Goal: Information Seeking & Learning: Check status

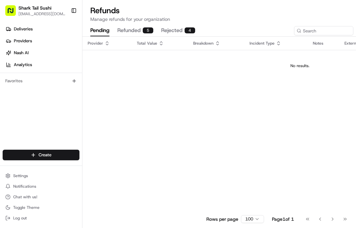
click at [29, 27] on span "Deliveries" at bounding box center [23, 29] width 19 height 6
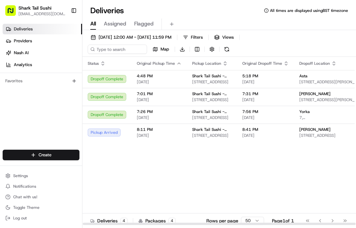
click at [224, 132] on span "Shark Tail Sushi - [GEOGRAPHIC_DATA]" at bounding box center [212, 129] width 40 height 5
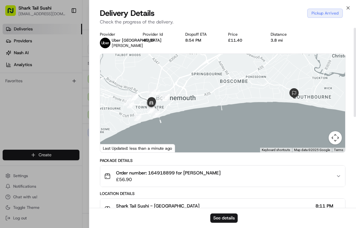
scroll to position [0, 0]
click at [42, 105] on div at bounding box center [178, 114] width 356 height 228
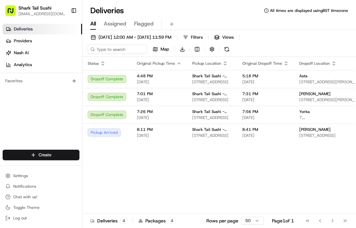
click at [31, 61] on link "Analytics" at bounding box center [43, 64] width 80 height 11
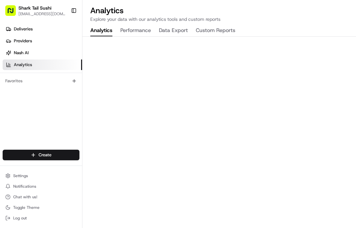
click at [74, 113] on div "Deliveries Providers Nash AI Analytics Favorites" at bounding box center [41, 87] width 82 height 132
click at [139, 24] on div "Analytics Explore your data with our analytics tools and custom reports Analyti…" at bounding box center [220, 114] width 274 height 228
click at [41, 73] on div "Favorites" at bounding box center [41, 81] width 82 height 16
click at [35, 49] on link "Nash AI" at bounding box center [43, 53] width 80 height 11
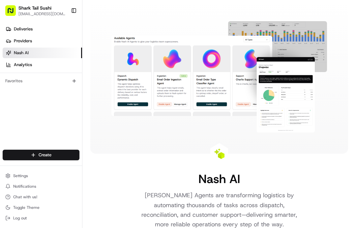
click at [45, 41] on link "Providers" at bounding box center [43, 41] width 80 height 11
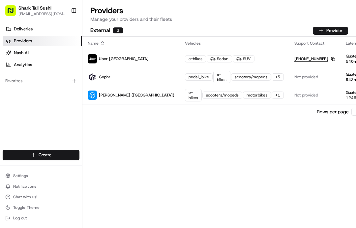
click at [35, 26] on link "Deliveries" at bounding box center [43, 29] width 80 height 11
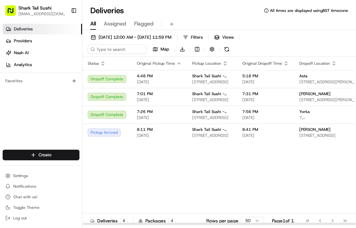
click at [230, 61] on th "Pickup Location" at bounding box center [212, 63] width 50 height 13
click at [225, 64] on icon "button" at bounding box center [225, 63] width 5 height 5
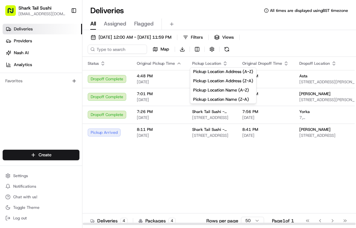
click at [186, 171] on div "Status Original Pickup Time Pickup Location Original Dropoff Time Dropoff Locat…" at bounding box center [281, 141] width 396 height 168
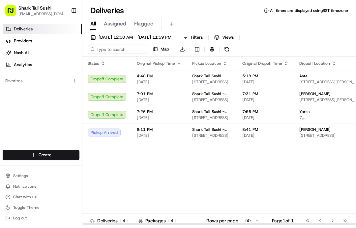
click at [99, 64] on span "Status" at bounding box center [93, 63] width 11 height 5
click at [224, 63] on icon "button" at bounding box center [225, 63] width 5 height 5
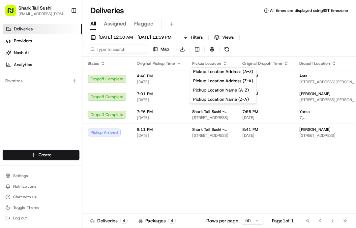
click at [245, 82] on button "Pickup Location Address (Z-A)" at bounding box center [223, 81] width 66 height 8
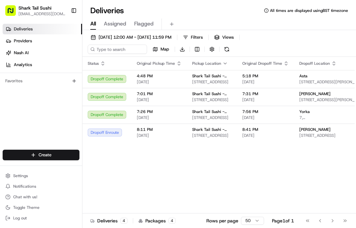
click at [223, 61] on icon "button" at bounding box center [225, 63] width 5 height 5
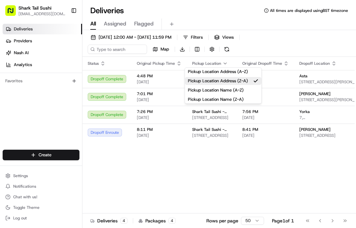
click at [241, 72] on button "Pickup Location Address (A-Z)" at bounding box center [223, 72] width 77 height 8
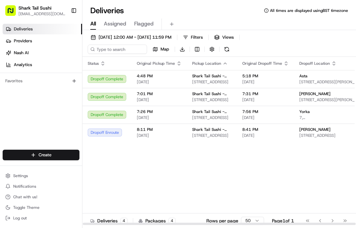
click at [219, 61] on span "Pickup Location" at bounding box center [206, 63] width 29 height 5
click at [217, 66] on span "Pickup Location" at bounding box center [206, 63] width 29 height 5
click at [223, 61] on button "button" at bounding box center [225, 63] width 5 height 5
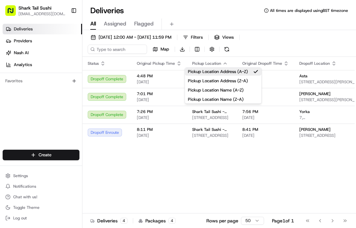
click at [245, 94] on button "Pickup Location Name (A-Z)" at bounding box center [223, 90] width 77 height 8
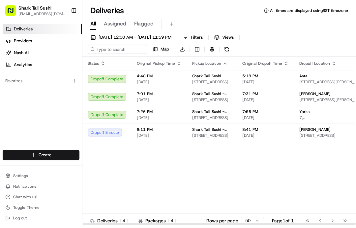
click at [268, 62] on span "Original Dropoff Time" at bounding box center [263, 63] width 40 height 5
click at [254, 29] on div "All Assigned Flagged" at bounding box center [220, 24] width 274 height 12
click at [234, 39] on span "Views" at bounding box center [228, 37] width 12 height 6
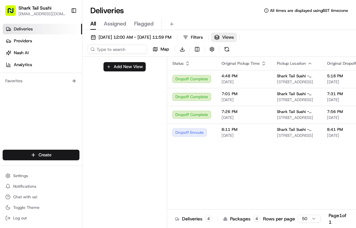
click at [206, 34] on button "Filters" at bounding box center [193, 37] width 26 height 9
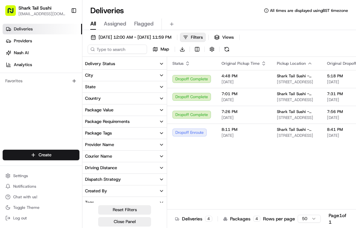
click at [234, 35] on span "Views" at bounding box center [228, 37] width 12 height 6
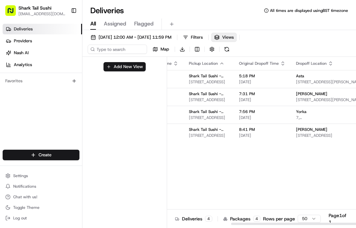
scroll to position [0, 87]
click at [191, 169] on div "Status Original Pickup Time Pickup Location Original Dropoff Time Dropoff Locat…" at bounding box center [278, 141] width 396 height 168
click at [190, 173] on div "Status Original Pickup Time Pickup Location Original Dropoff Time Dropoff Locat…" at bounding box center [278, 141] width 396 height 168
click at [229, 47] on button at bounding box center [226, 49] width 9 height 9
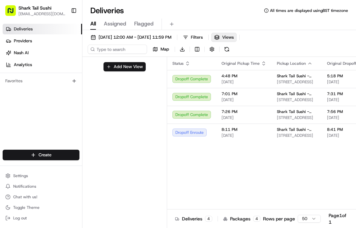
click at [121, 21] on span "Assigned" at bounding box center [115, 24] width 22 height 8
click at [142, 26] on span "Flagged" at bounding box center [143, 24] width 19 height 8
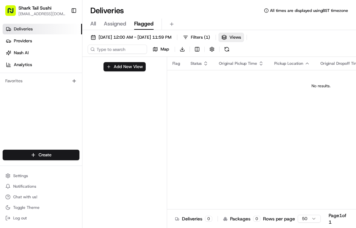
click at [74, 12] on button "Toggle Sidebar" at bounding box center [73, 10] width 11 height 11
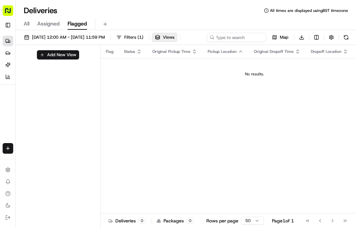
click at [13, 25] on button "Toggle Sidebar" at bounding box center [8, 25] width 11 height 11
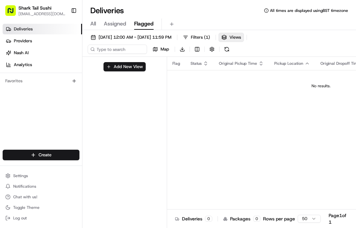
click at [54, 41] on link "Providers" at bounding box center [43, 41] width 80 height 11
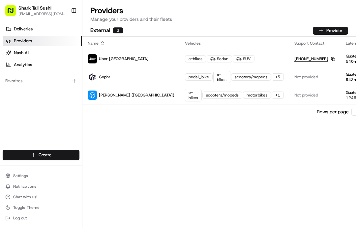
click at [40, 55] on link "Nash AI" at bounding box center [43, 53] width 80 height 11
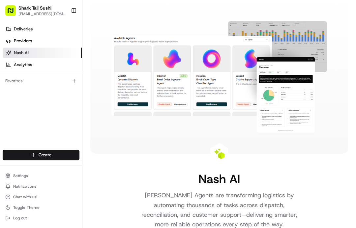
click at [38, 67] on link "Analytics" at bounding box center [43, 64] width 80 height 11
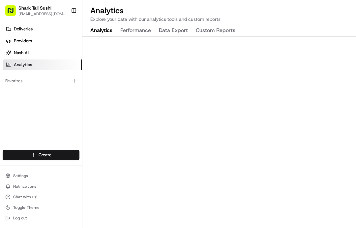
click at [74, 9] on button "Toggle Sidebar" at bounding box center [73, 10] width 11 height 11
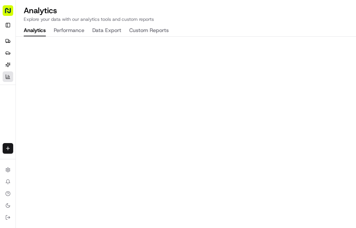
click at [112, 28] on button "Data Export" at bounding box center [106, 30] width 29 height 11
click at [74, 25] on button "Performance" at bounding box center [69, 30] width 31 height 11
click at [37, 29] on button "Analytics" at bounding box center [35, 30] width 22 height 11
click at [3, 174] on button "Settings" at bounding box center [8, 169] width 11 height 11
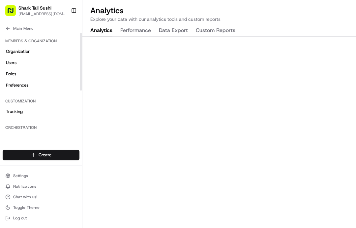
click at [29, 51] on span "Organization" at bounding box center [18, 52] width 24 height 6
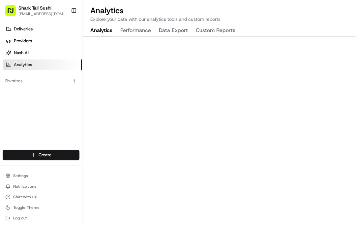
click at [29, 28] on span "Deliveries" at bounding box center [23, 29] width 19 height 6
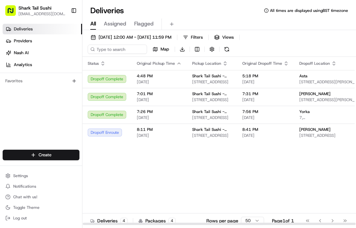
click at [201, 132] on span "Shark Tail Sushi - [GEOGRAPHIC_DATA]" at bounding box center [212, 129] width 40 height 5
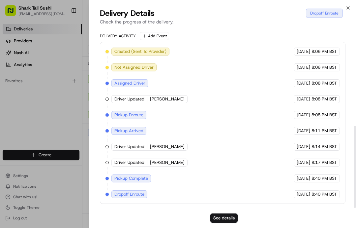
scroll to position [216, 0]
click at [133, 191] on span "Dropoff Enroute" at bounding box center [130, 194] width 30 height 6
click at [144, 159] on span "Driver Updated" at bounding box center [130, 162] width 30 height 6
click at [231, 215] on button "See details" at bounding box center [224, 217] width 27 height 9
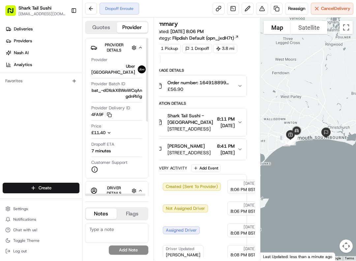
click at [40, 108] on div "Deliveries Providers Nash AI Analytics Favorites" at bounding box center [41, 103] width 82 height 165
click at [53, 119] on div "Deliveries Providers Nash AI Analytics Favorites" at bounding box center [41, 103] width 82 height 165
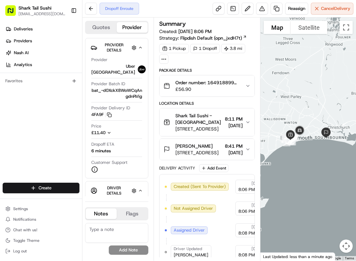
click at [24, 27] on span "Deliveries" at bounding box center [23, 29] width 19 height 6
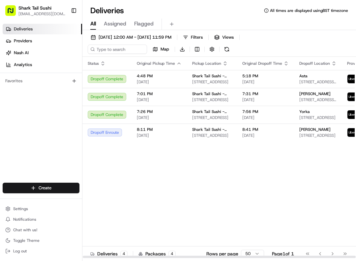
click at [212, 131] on span "Shark Tail Sushi - [GEOGRAPHIC_DATA]" at bounding box center [212, 129] width 40 height 5
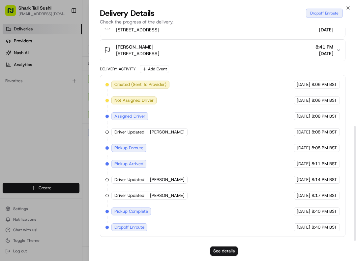
scroll to position [183, 0]
click at [136, 193] on span "Driver Updated" at bounding box center [130, 195] width 30 height 6
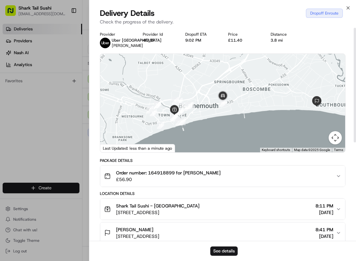
scroll to position [0, 0]
click at [49, 127] on div at bounding box center [178, 130] width 356 height 261
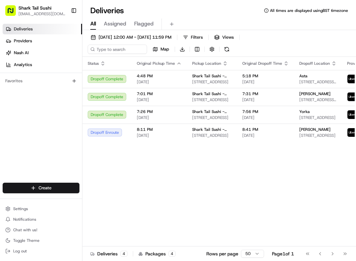
click at [28, 44] on span "Providers" at bounding box center [23, 41] width 18 height 6
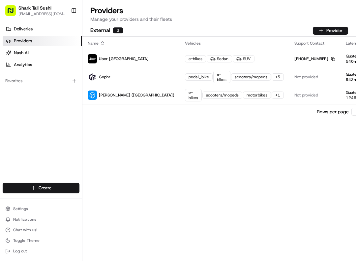
click at [30, 50] on link "Nash AI" at bounding box center [43, 53] width 80 height 11
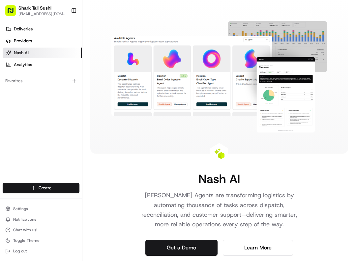
click at [28, 64] on span "Analytics" at bounding box center [23, 65] width 18 height 6
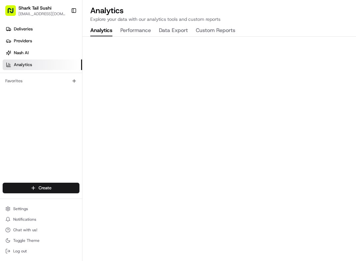
click at [31, 39] on span "Providers" at bounding box center [23, 41] width 18 height 6
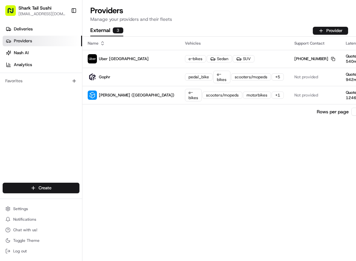
click at [31, 24] on link "Deliveries" at bounding box center [43, 29] width 80 height 11
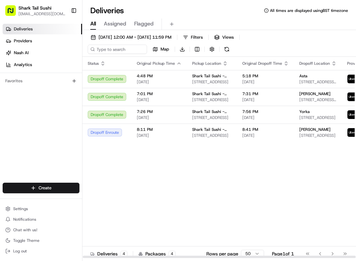
click at [214, 132] on span "Shark Tail Sushi - [GEOGRAPHIC_DATA]" at bounding box center [212, 129] width 40 height 5
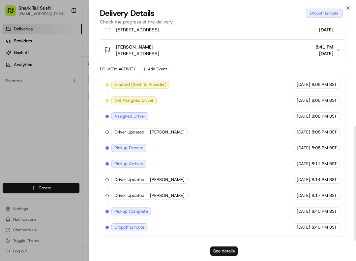
scroll to position [183, 0]
click at [41, 128] on div at bounding box center [178, 130] width 356 height 261
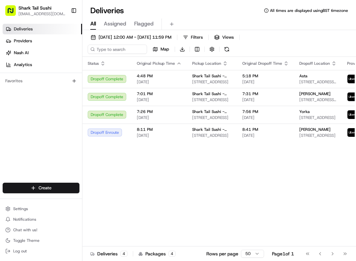
click at [180, 132] on span "8:11 PM" at bounding box center [159, 129] width 45 height 5
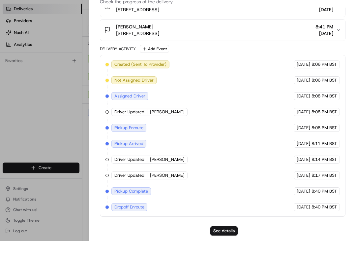
scroll to position [7, 0]
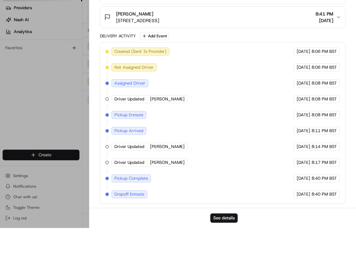
click at [232, 246] on button "See details" at bounding box center [224, 250] width 27 height 9
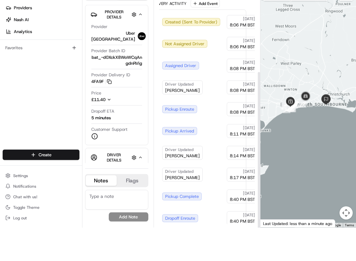
scroll to position [7, 0]
click at [116, 185] on span "Driver Details" at bounding box center [114, 190] width 27 height 11
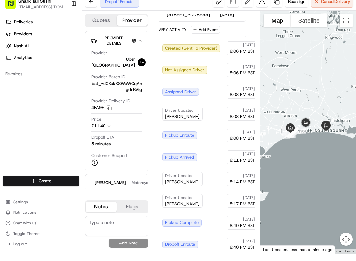
scroll to position [0, 0]
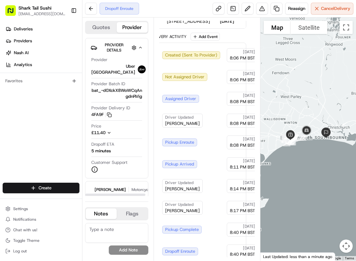
click at [121, 4] on div "Dropoff Enroute" at bounding box center [120, 9] width 40 height 12
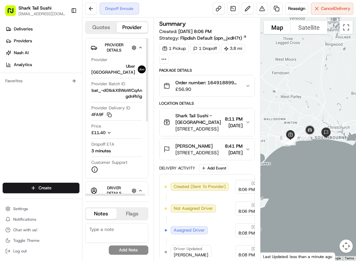
click at [246, 82] on button "Order number: 164918899 for fiona £56.90" at bounding box center [207, 85] width 95 height 21
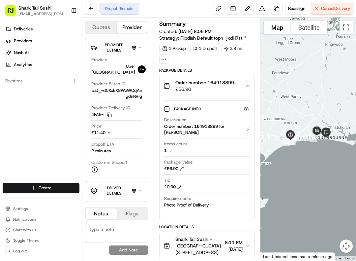
click at [17, 27] on span "Deliveries" at bounding box center [23, 29] width 19 height 6
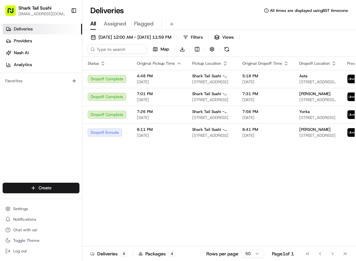
click at [196, 131] on span "Shark Tail Sushi - [GEOGRAPHIC_DATA]" at bounding box center [212, 129] width 40 height 5
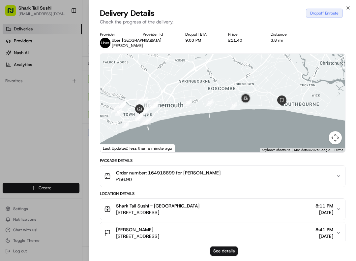
click at [109, 44] on img at bounding box center [105, 43] width 11 height 11
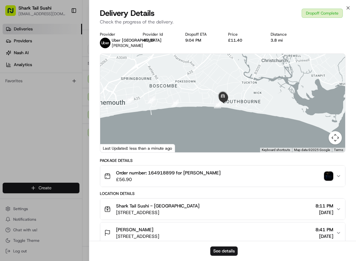
click at [333, 172] on img "button" at bounding box center [328, 175] width 9 height 9
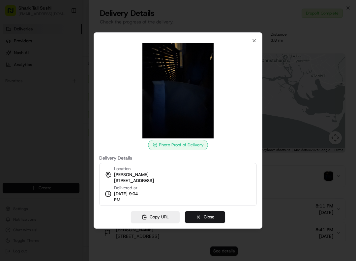
click at [188, 144] on div "Photo Proof of Delivery" at bounding box center [178, 145] width 60 height 11
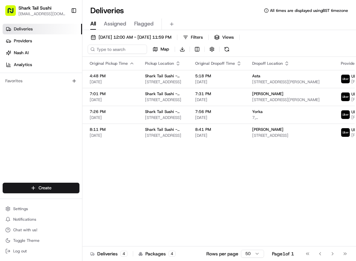
scroll to position [0, 47]
click at [235, 130] on span "8:41 PM" at bounding box center [219, 129] width 47 height 5
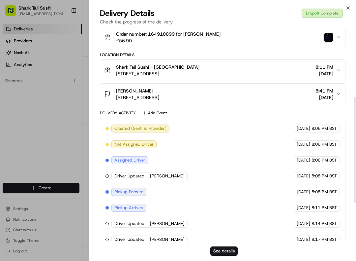
scroll to position [139, 0]
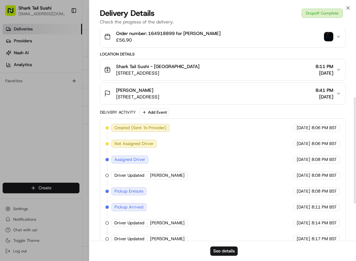
click at [333, 34] on img "button" at bounding box center [328, 36] width 9 height 9
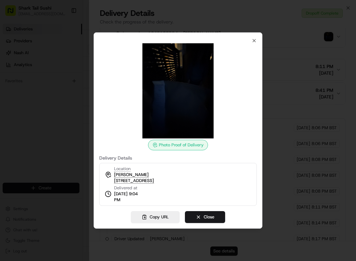
scroll to position [0, 0]
